Goal: Transaction & Acquisition: Obtain resource

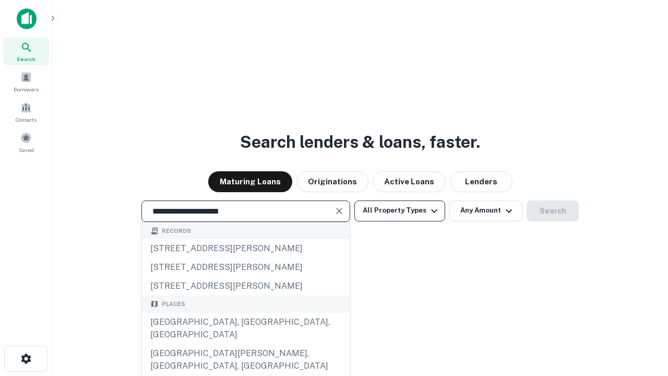
click at [245, 344] on div "[GEOGRAPHIC_DATA], [GEOGRAPHIC_DATA], [GEOGRAPHIC_DATA]" at bounding box center [246, 327] width 208 height 31
type input "**********"
click at [400, 210] on button "All Property Types" at bounding box center [399, 210] width 91 height 21
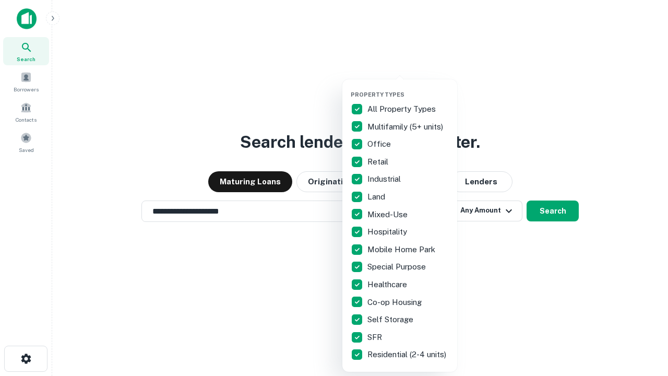
click at [408, 88] on button "button" at bounding box center [408, 88] width 115 height 1
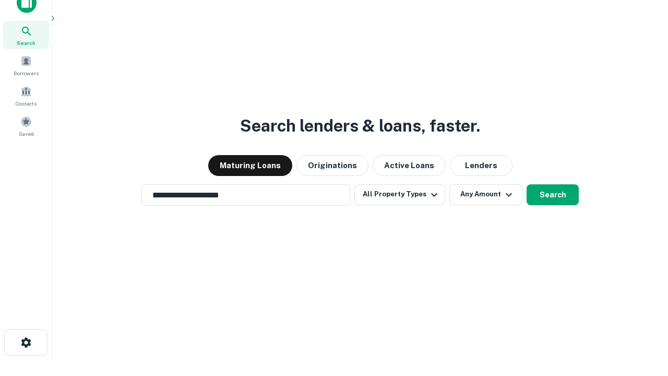
scroll to position [6, 126]
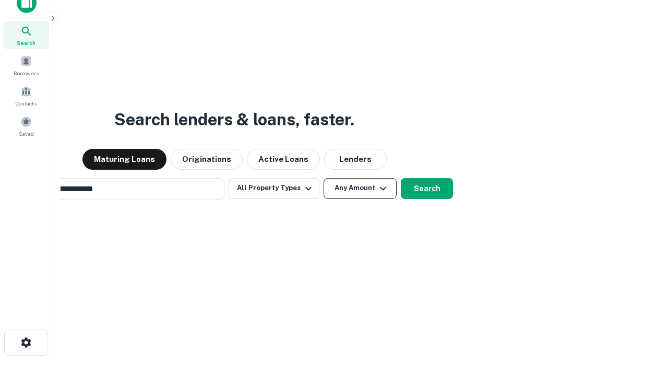
click at [323, 178] on button "Any Amount" at bounding box center [359, 188] width 73 height 21
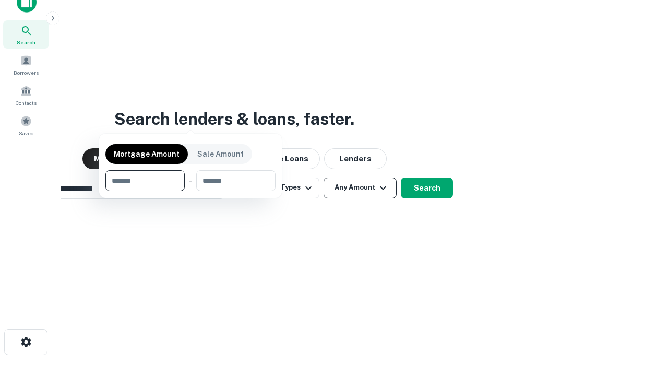
scroll to position [75, 295]
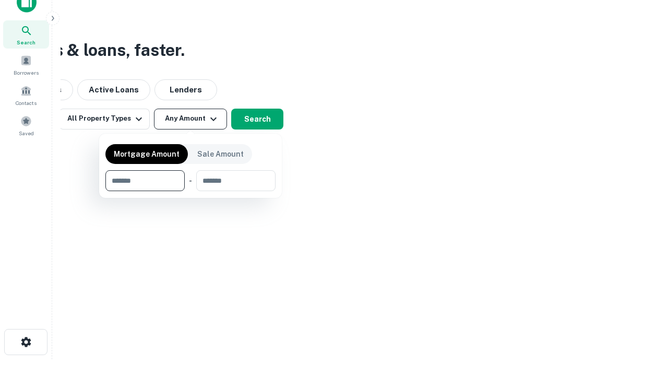
type input "*******"
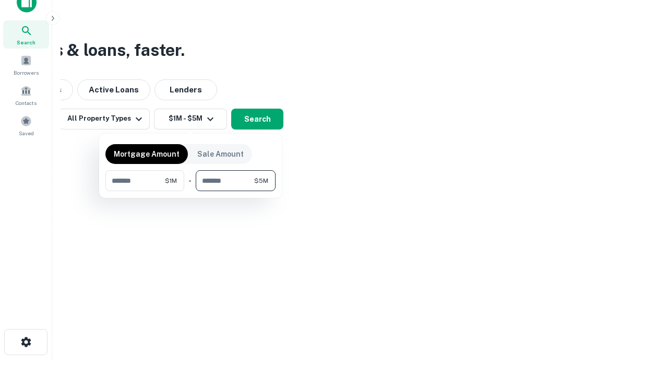
type input "*******"
click at [190, 191] on button "button" at bounding box center [190, 191] width 170 height 1
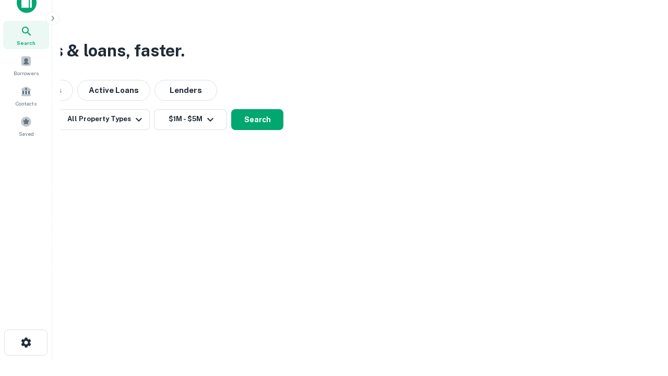
scroll to position [6, 193]
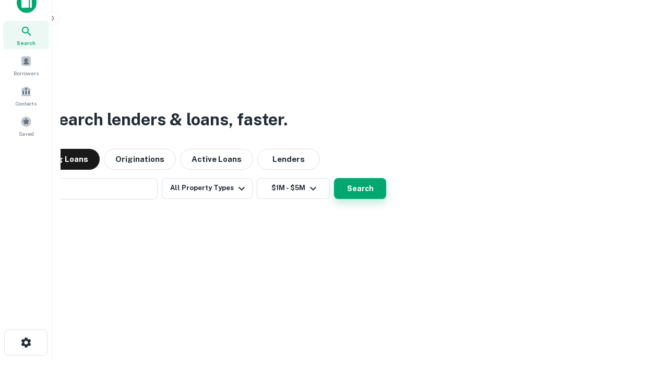
click at [334, 178] on button "Search" at bounding box center [360, 188] width 52 height 21
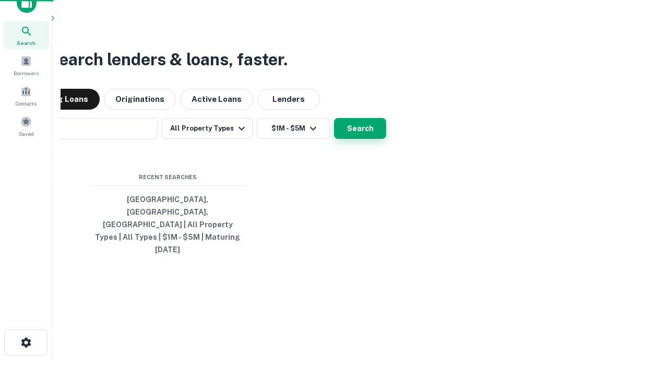
scroll to position [28, 295]
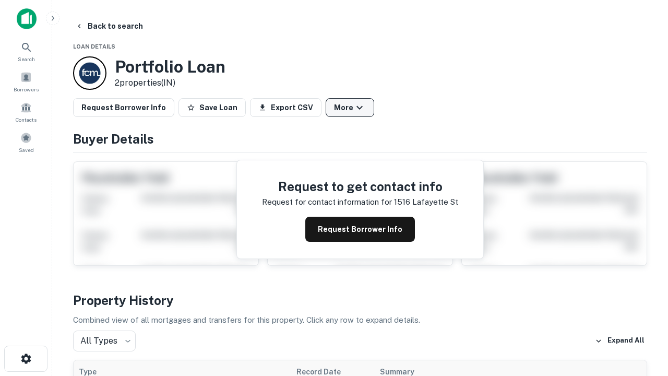
click at [350, 107] on button "More" at bounding box center [350, 107] width 49 height 19
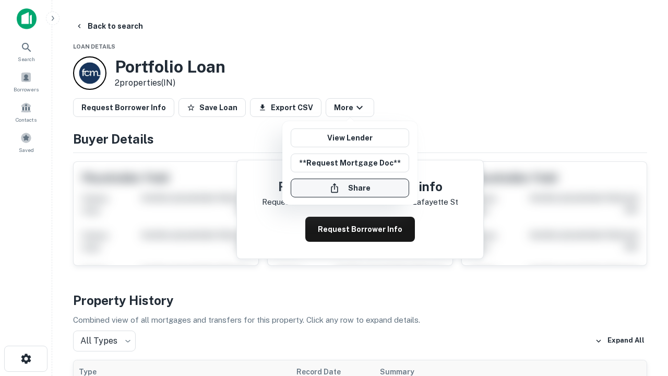
click at [350, 188] on button "Share" at bounding box center [350, 187] width 118 height 19
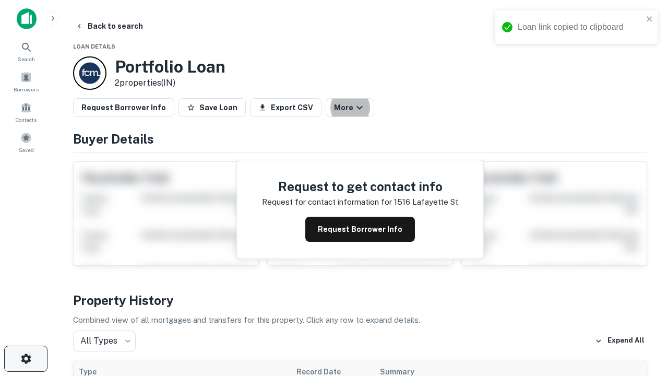
click at [26, 358] on icon "button" at bounding box center [26, 358] width 13 height 13
